Goal: Register for event/course

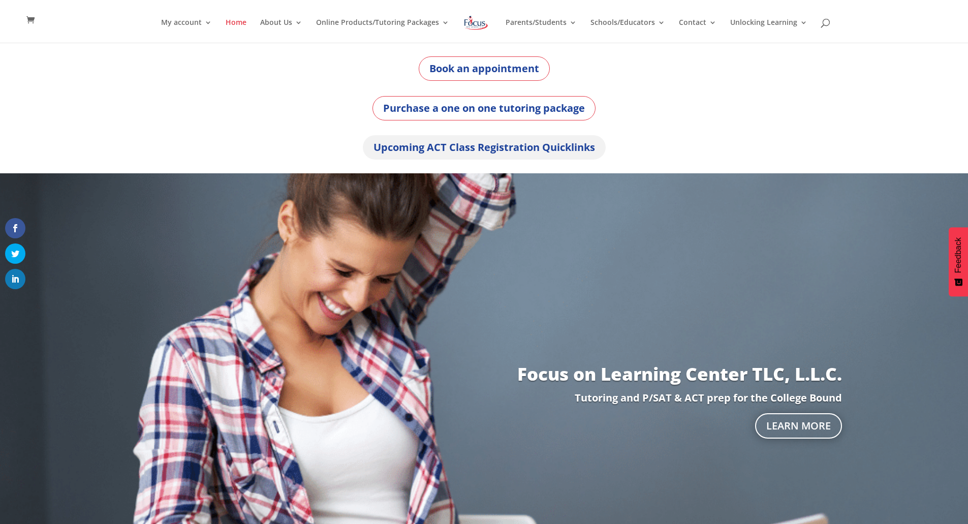
click at [390, 154] on link "Upcoming ACT Class Registration Quicklinks" at bounding box center [484, 147] width 243 height 24
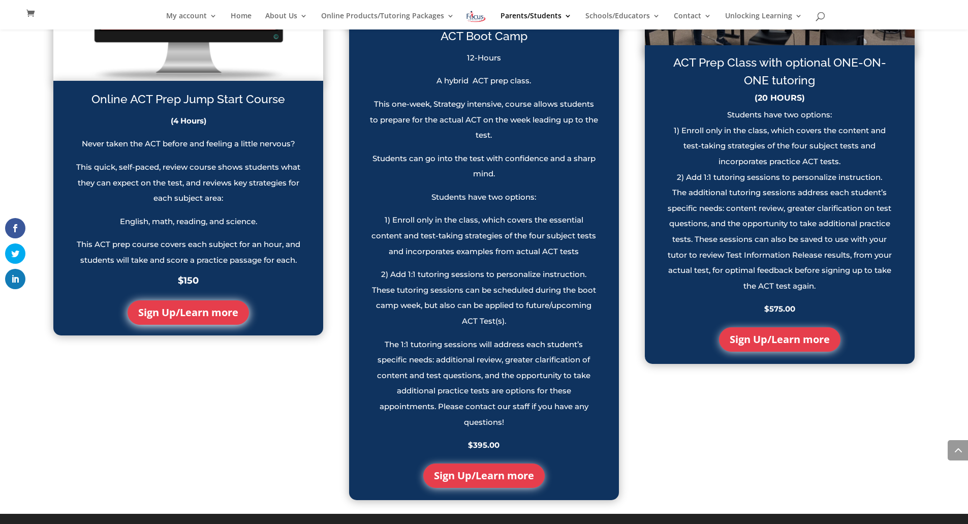
scroll to position [936, 0]
click at [481, 481] on link "Sign Up/Learn more" at bounding box center [483, 475] width 121 height 24
